Goal: Find specific page/section: Find specific page/section

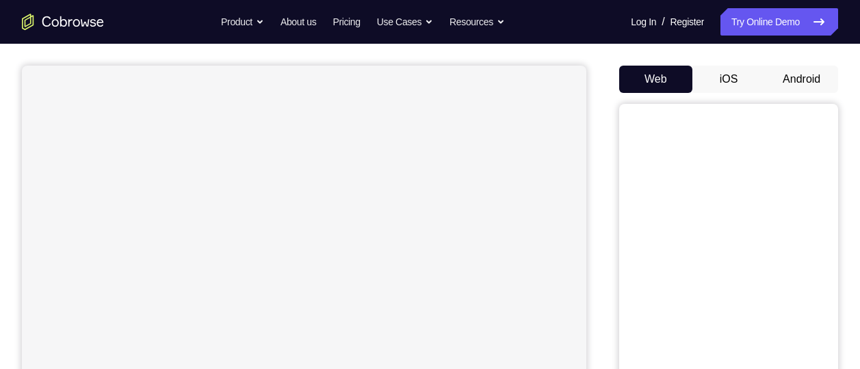
scroll to position [114, 0]
click at [792, 75] on button "Android" at bounding box center [801, 77] width 73 height 27
